Goal: Check status: Check status

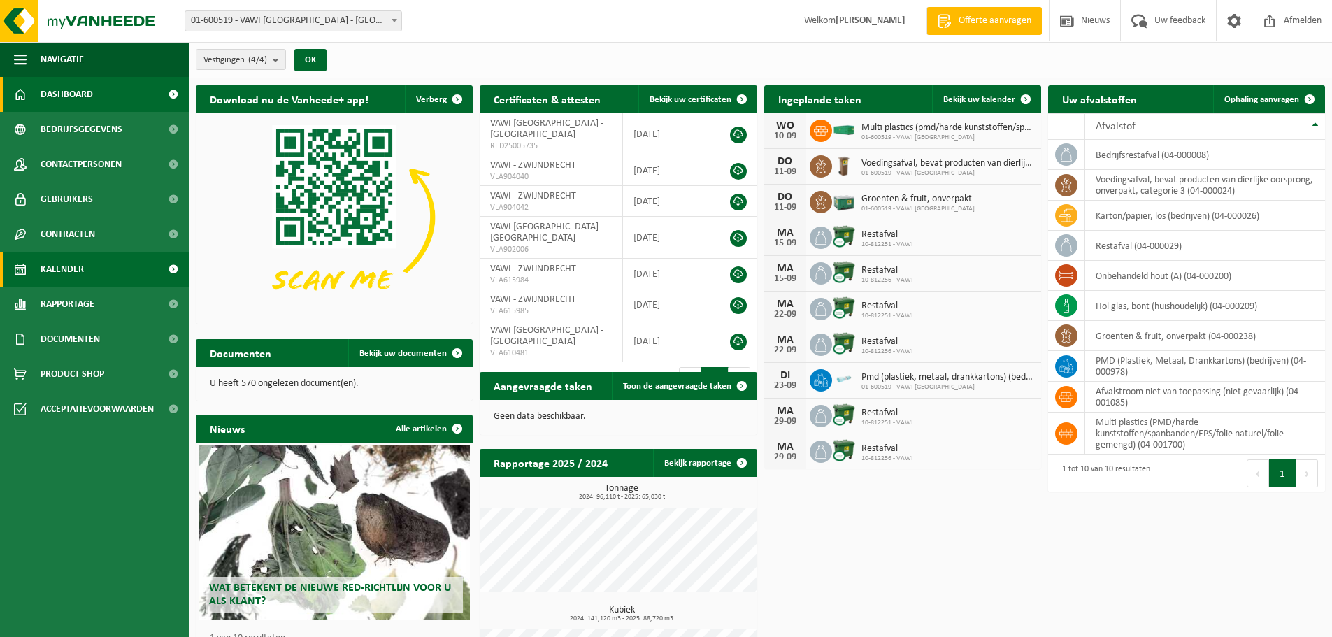
click at [71, 259] on span "Kalender" at bounding box center [62, 269] width 43 height 35
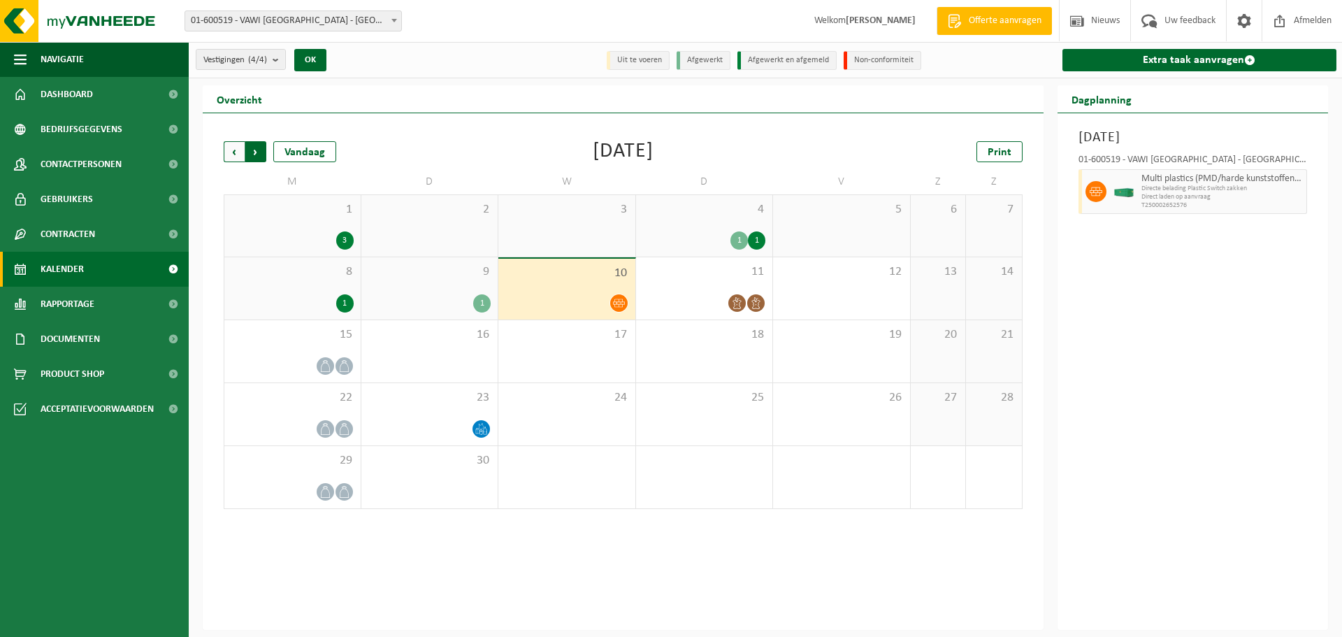
click at [235, 147] on span "Vorige" at bounding box center [234, 151] width 21 height 21
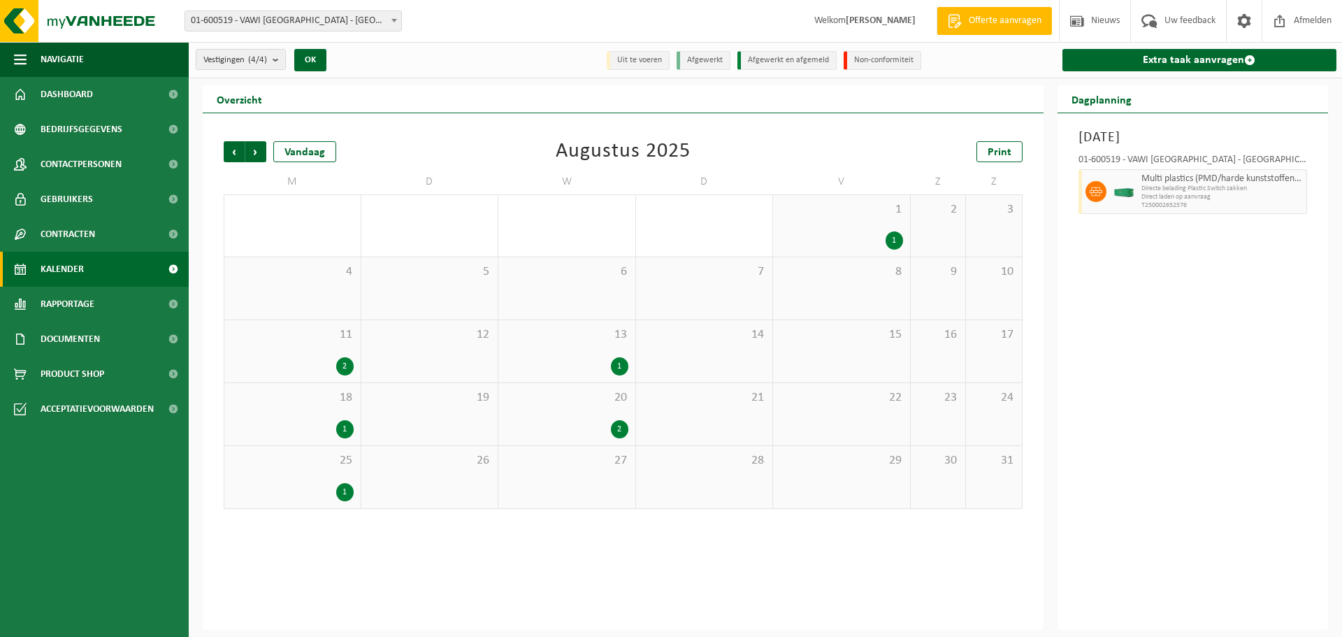
click at [554, 334] on span "13" at bounding box center [566, 334] width 123 height 15
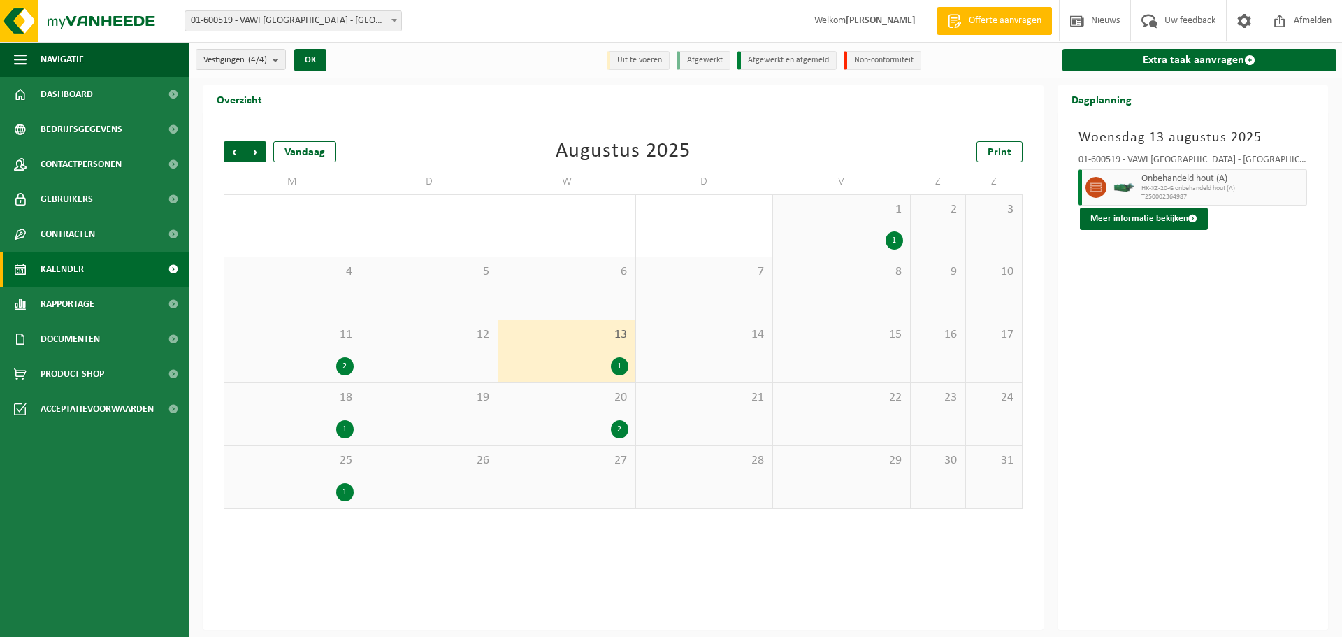
click at [1119, 173] on div at bounding box center [1124, 187] width 28 height 36
click at [1127, 219] on button "Meer informatie bekijken" at bounding box center [1144, 219] width 128 height 22
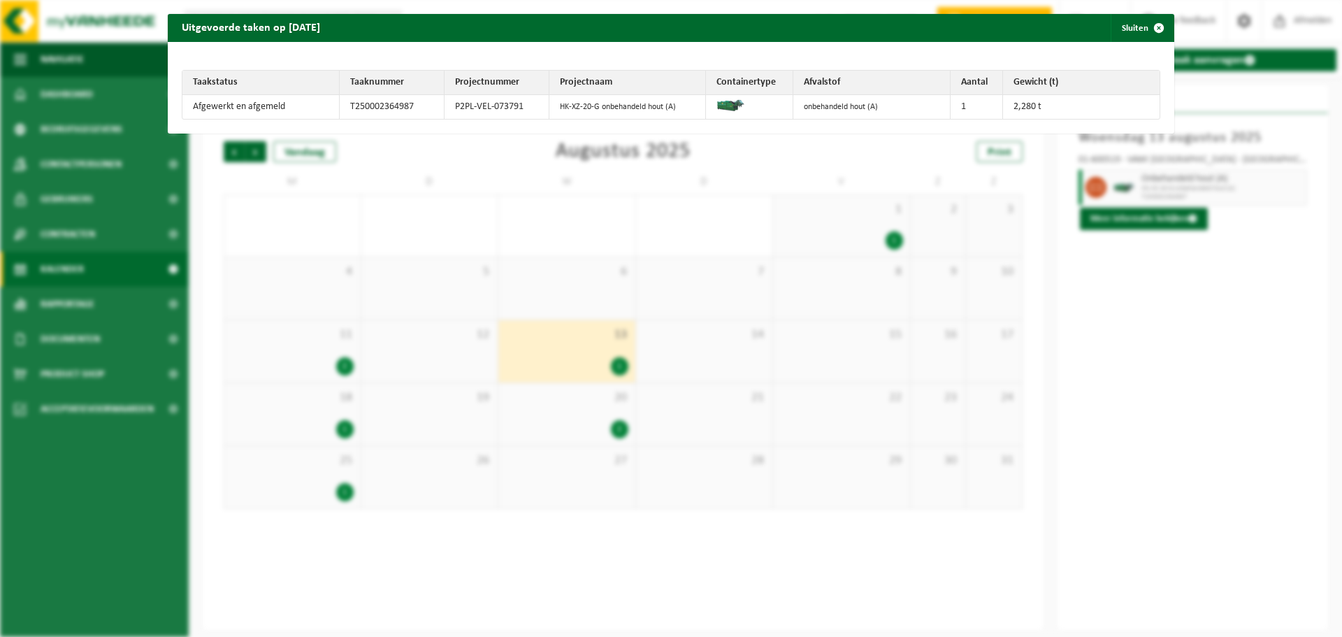
click at [1083, 290] on div "Uitgevoerde taken op 2025-08-13 Sluiten Taakstatus Taaknummer Projectnummer Pro…" at bounding box center [671, 318] width 1342 height 637
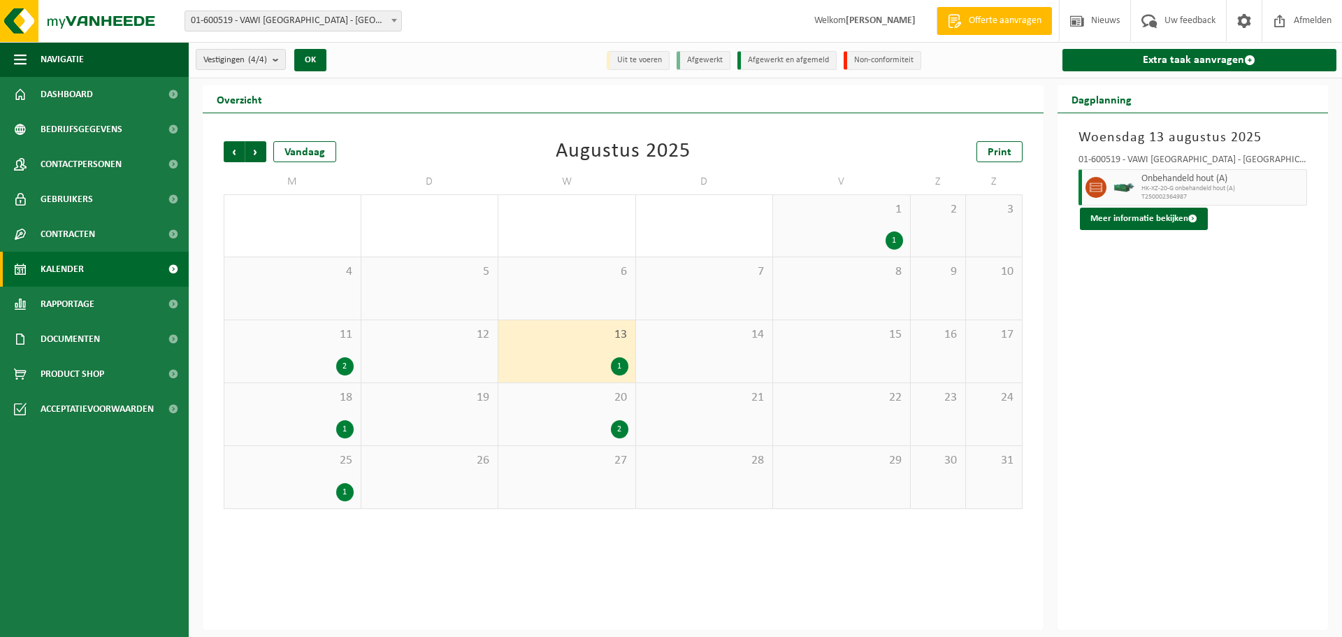
click at [442, 361] on div "12" at bounding box center [429, 351] width 137 height 62
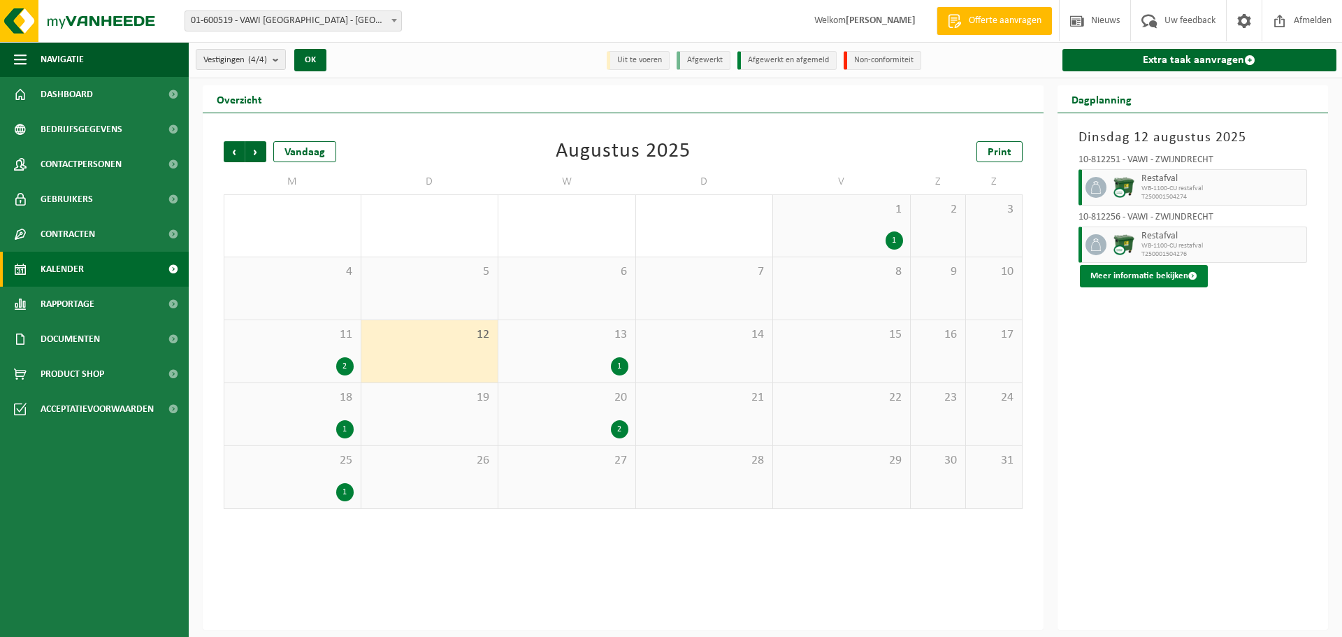
click at [1149, 274] on button "Meer informatie bekijken" at bounding box center [1144, 276] width 128 height 22
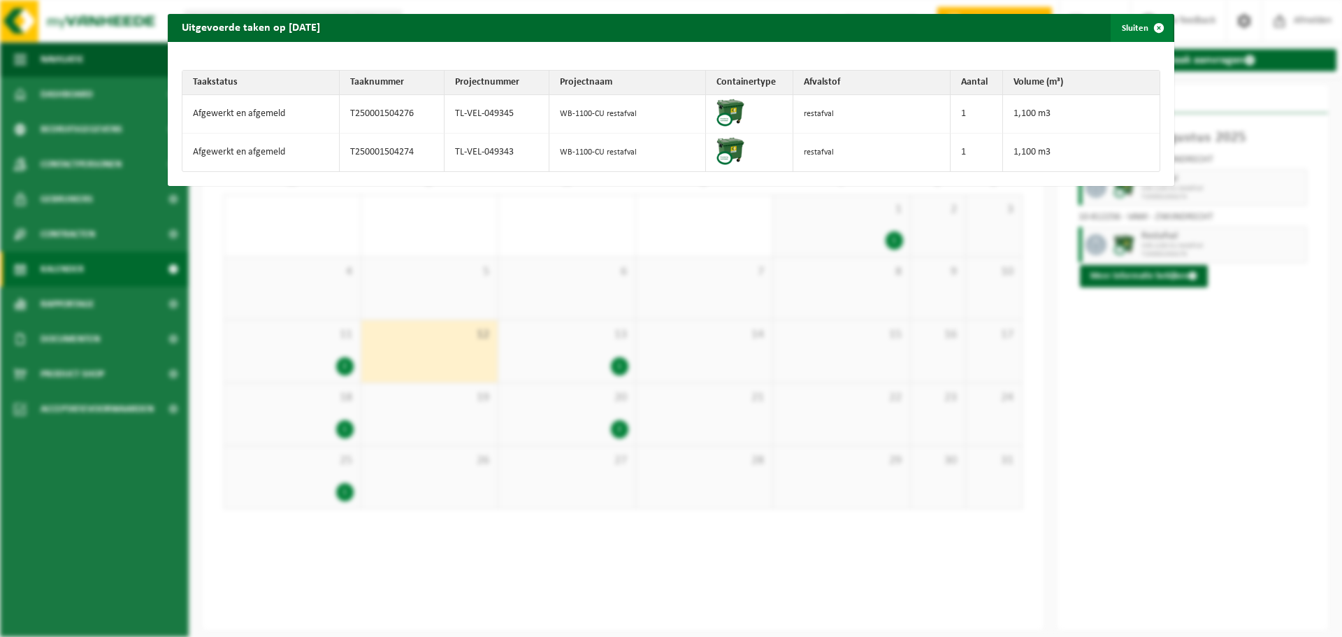
click at [1146, 36] on span "button" at bounding box center [1159, 28] width 28 height 28
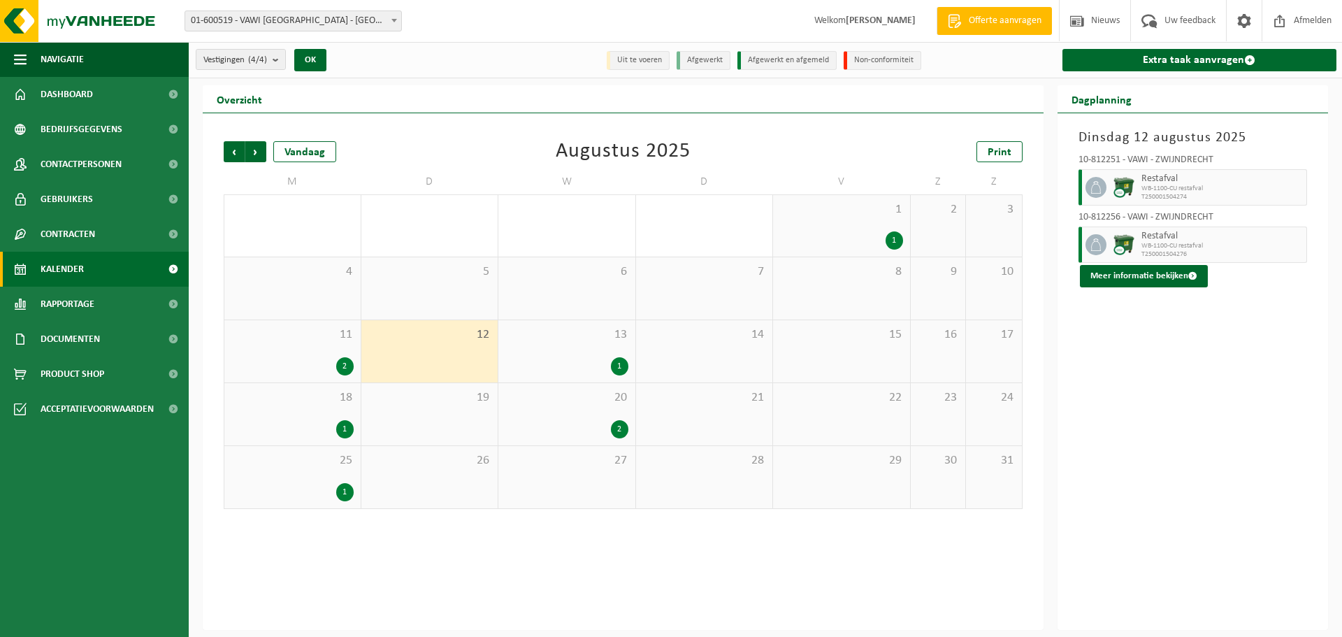
click at [322, 428] on div "1" at bounding box center [292, 429] width 122 height 18
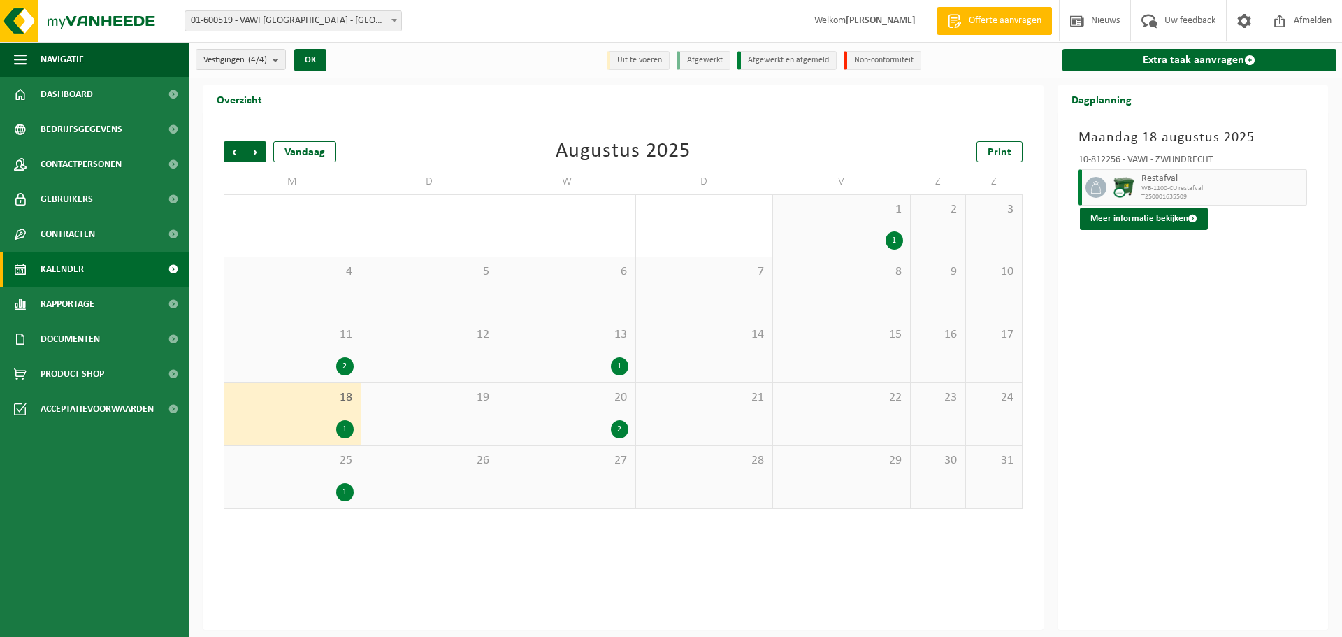
click at [1192, 193] on span "T250001635509" at bounding box center [1222, 197] width 162 height 8
click at [1140, 222] on button "Meer informatie bekijken" at bounding box center [1144, 219] width 128 height 22
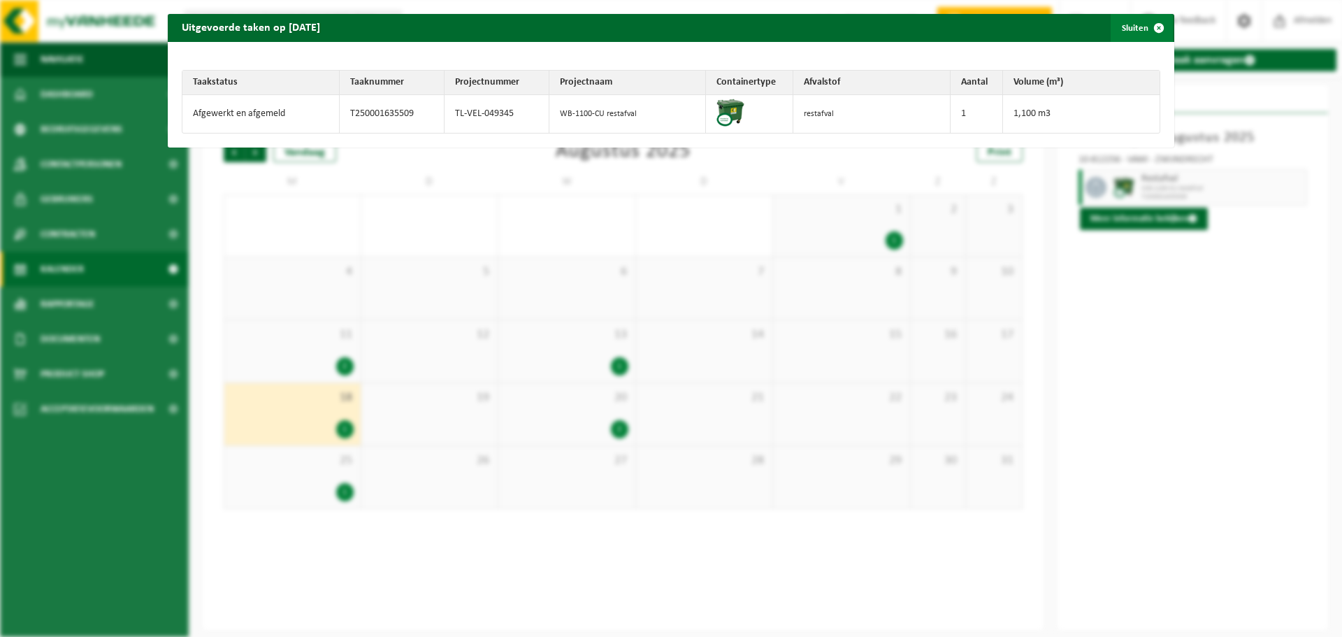
click at [1153, 32] on span "button" at bounding box center [1159, 28] width 28 height 28
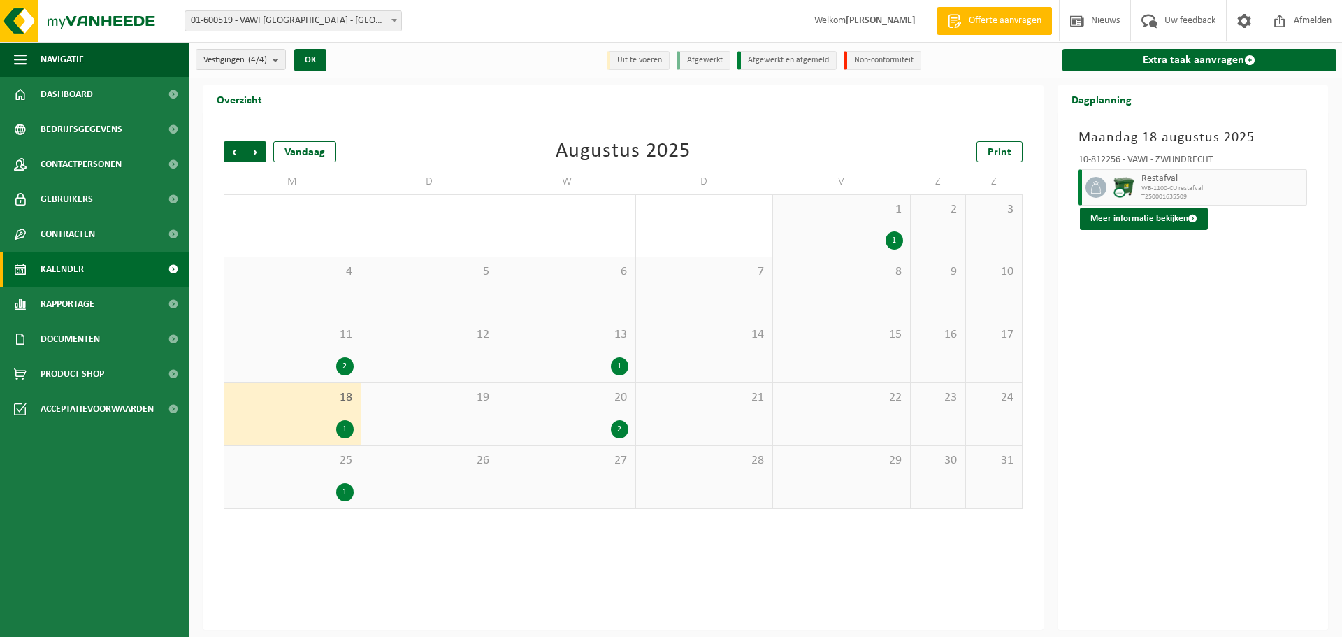
click at [324, 487] on div "1" at bounding box center [292, 492] width 122 height 18
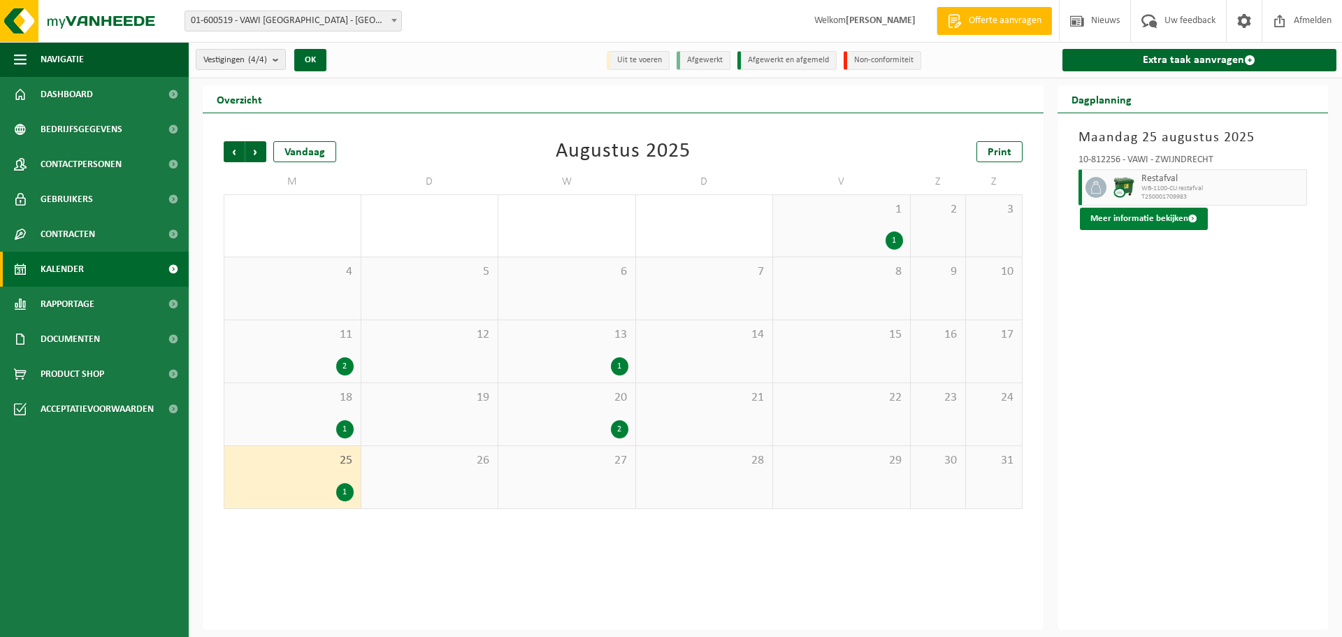
click at [1157, 216] on button "Meer informatie bekijken" at bounding box center [1144, 219] width 128 height 22
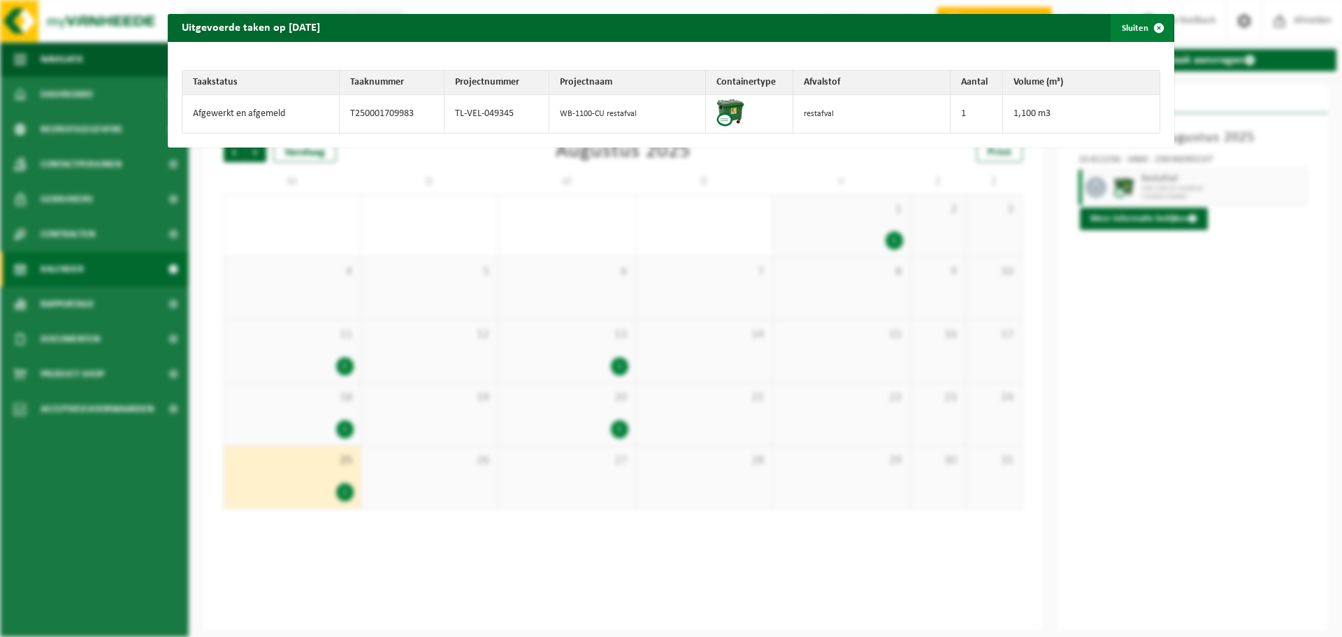
click at [1147, 30] on span "button" at bounding box center [1159, 28] width 28 height 28
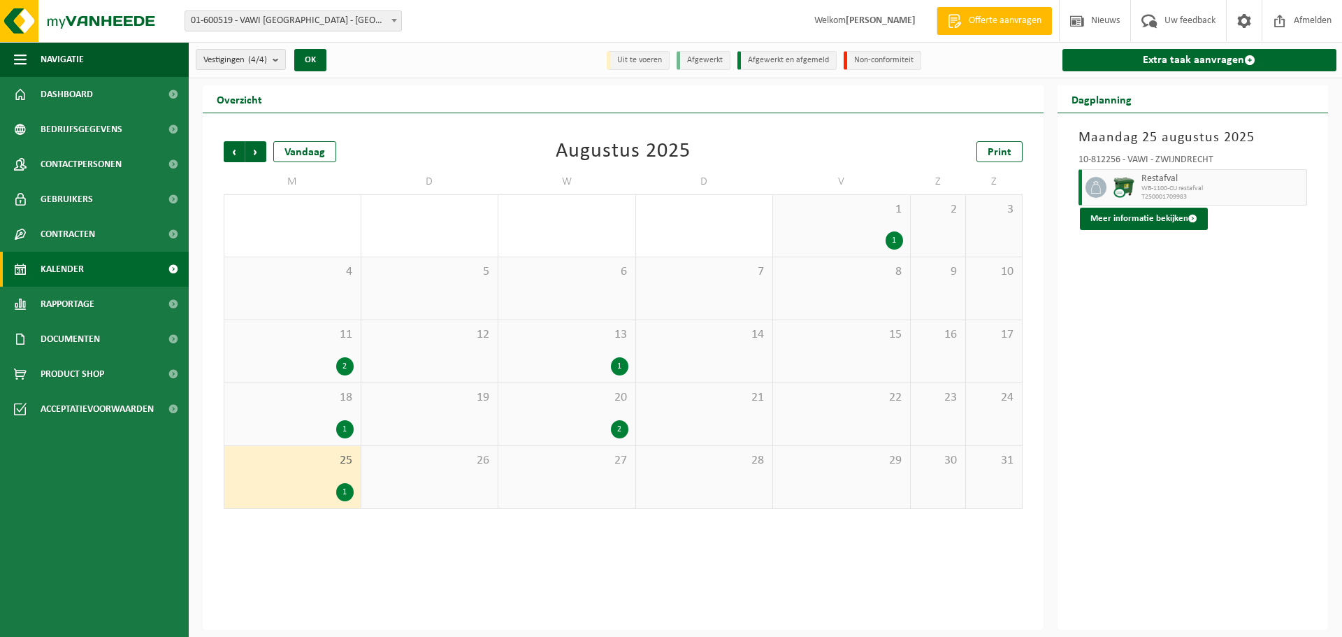
click at [846, 243] on div "1" at bounding box center [841, 240] width 123 height 18
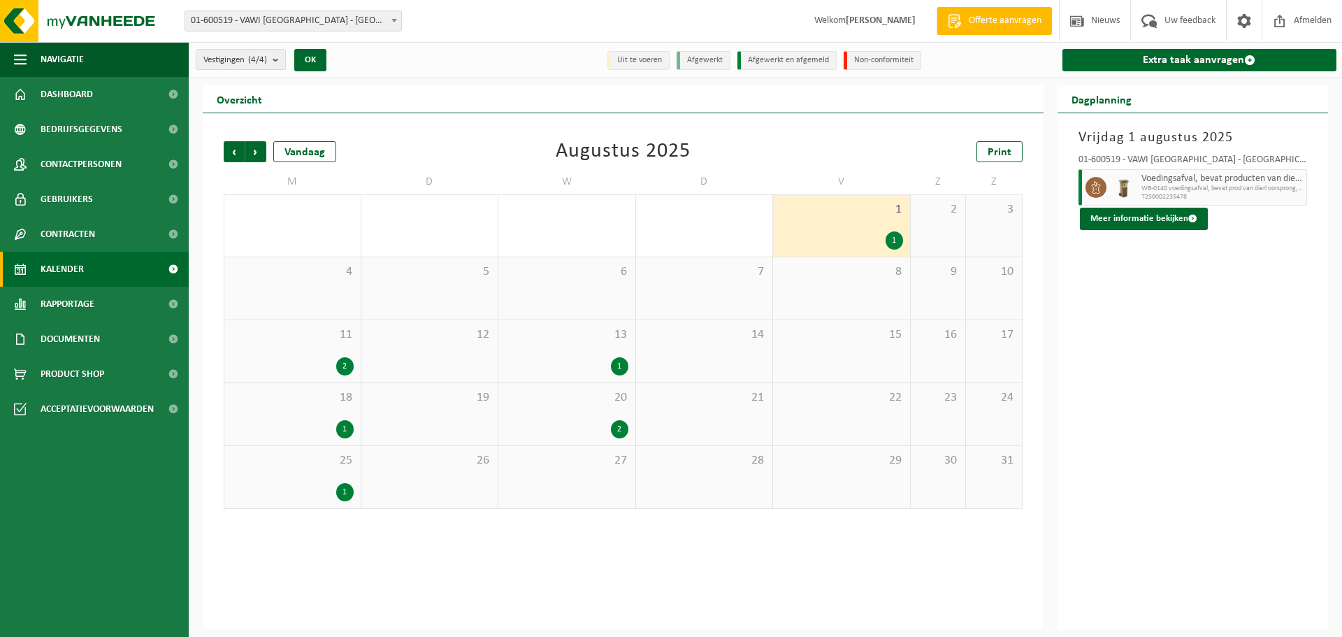
click at [1152, 182] on span "Voedingsafval, bevat producten van dierlijke oorsprong, onverpakt, categorie 3" at bounding box center [1222, 178] width 162 height 11
click at [619, 433] on div "2" at bounding box center [619, 429] width 17 height 18
